Goal: Transaction & Acquisition: Purchase product/service

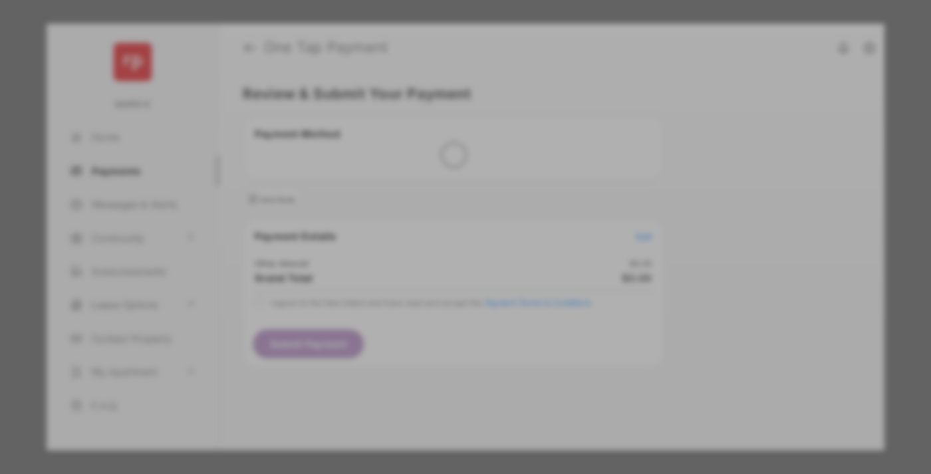
click at [441, 214] on div "Other Amount" at bounding box center [440, 224] width 215 height 23
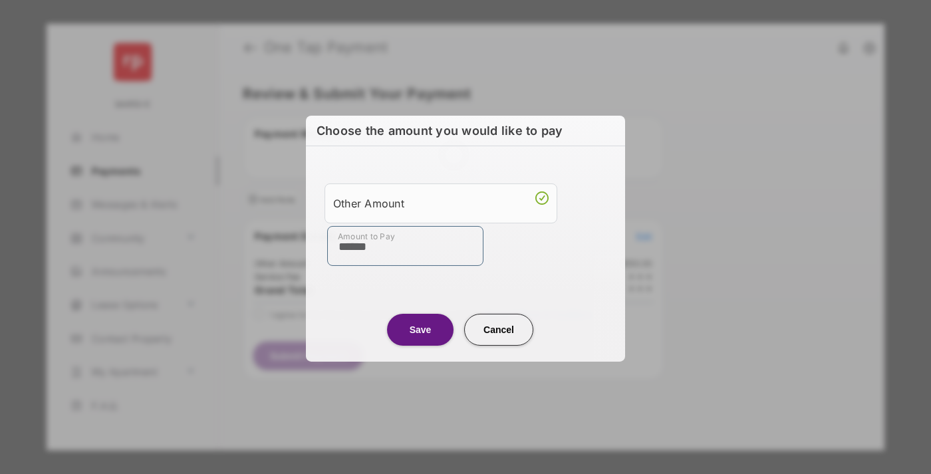
type input "******"
click at [420, 329] on button "Save" at bounding box center [420, 329] width 66 height 32
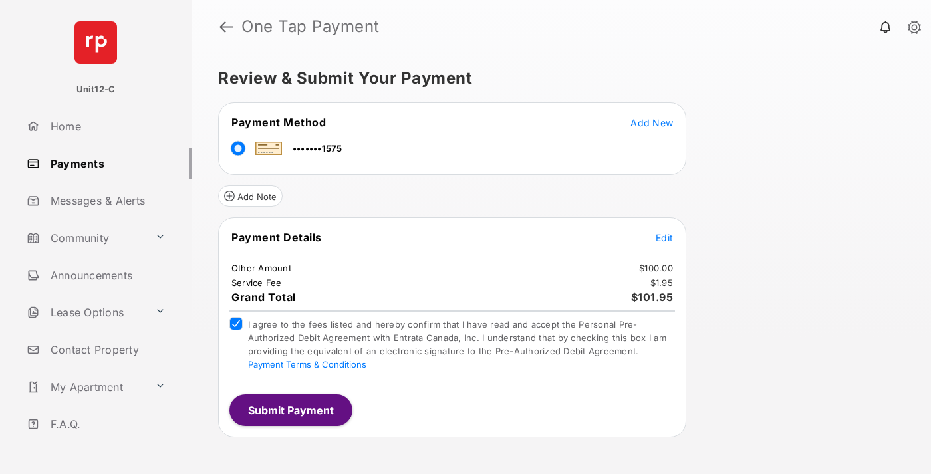
click at [290, 409] on button "Submit Payment" at bounding box center [290, 410] width 123 height 32
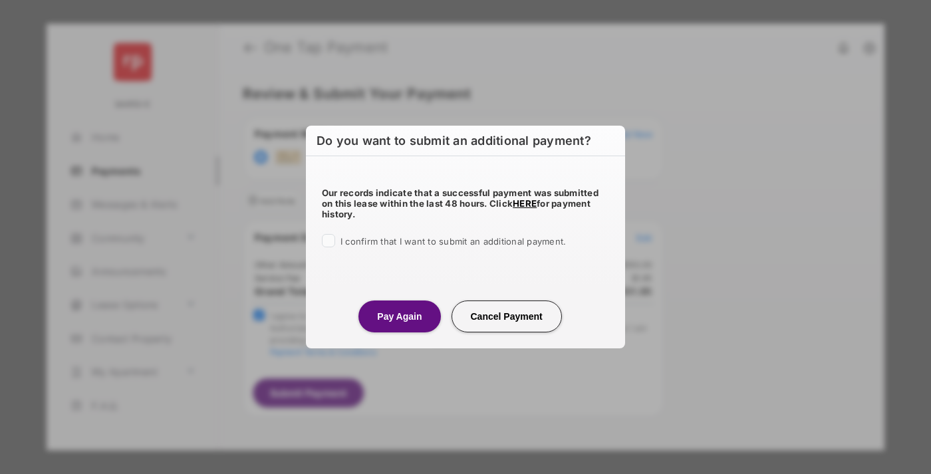
click at [399, 316] on button "Pay Again" at bounding box center [399, 316] width 82 height 32
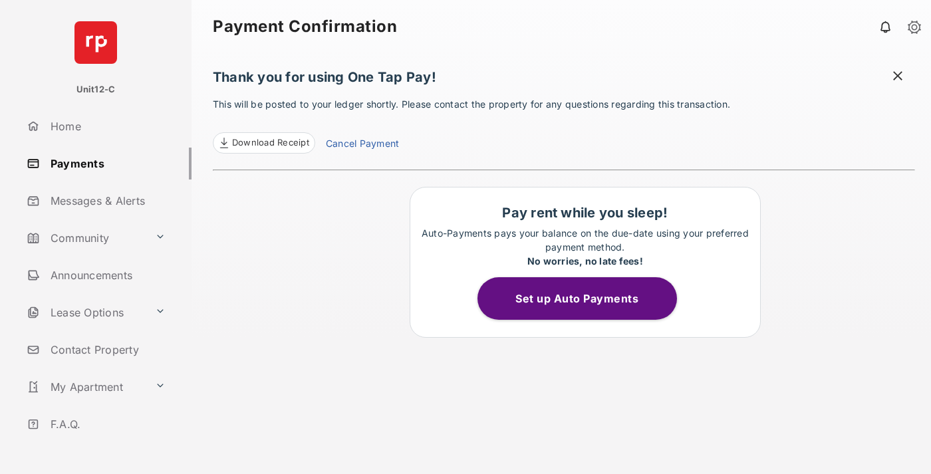
click at [897, 77] on span at bounding box center [897, 77] width 13 height 17
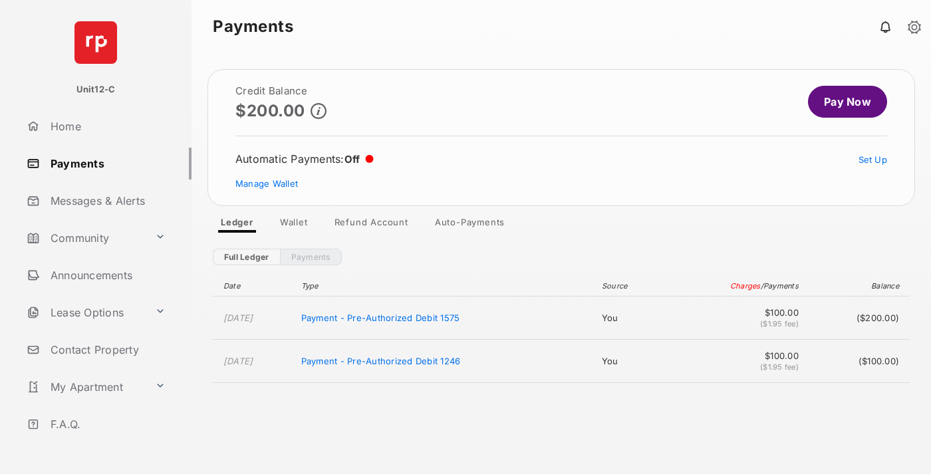
click at [267, 183] on link "Manage Wallet" at bounding box center [266, 183] width 62 height 11
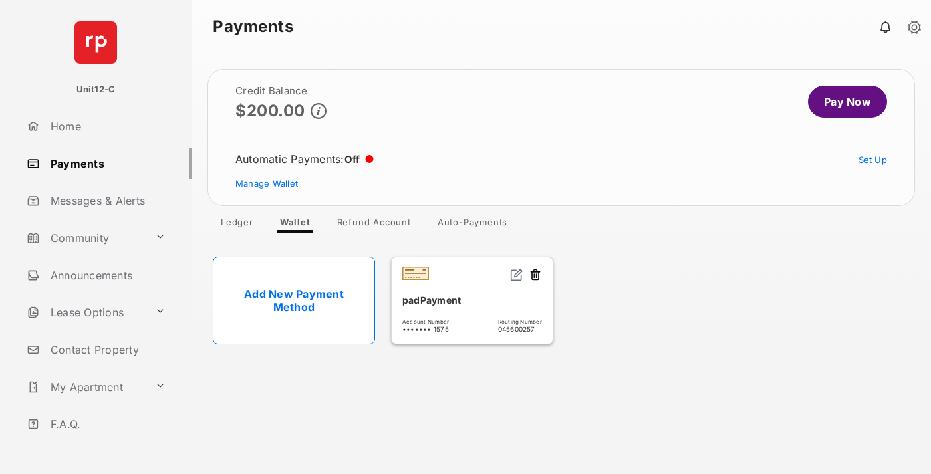
click at [535, 275] on button at bounding box center [534, 275] width 13 height 15
